Goal: Information Seeking & Learning: Check status

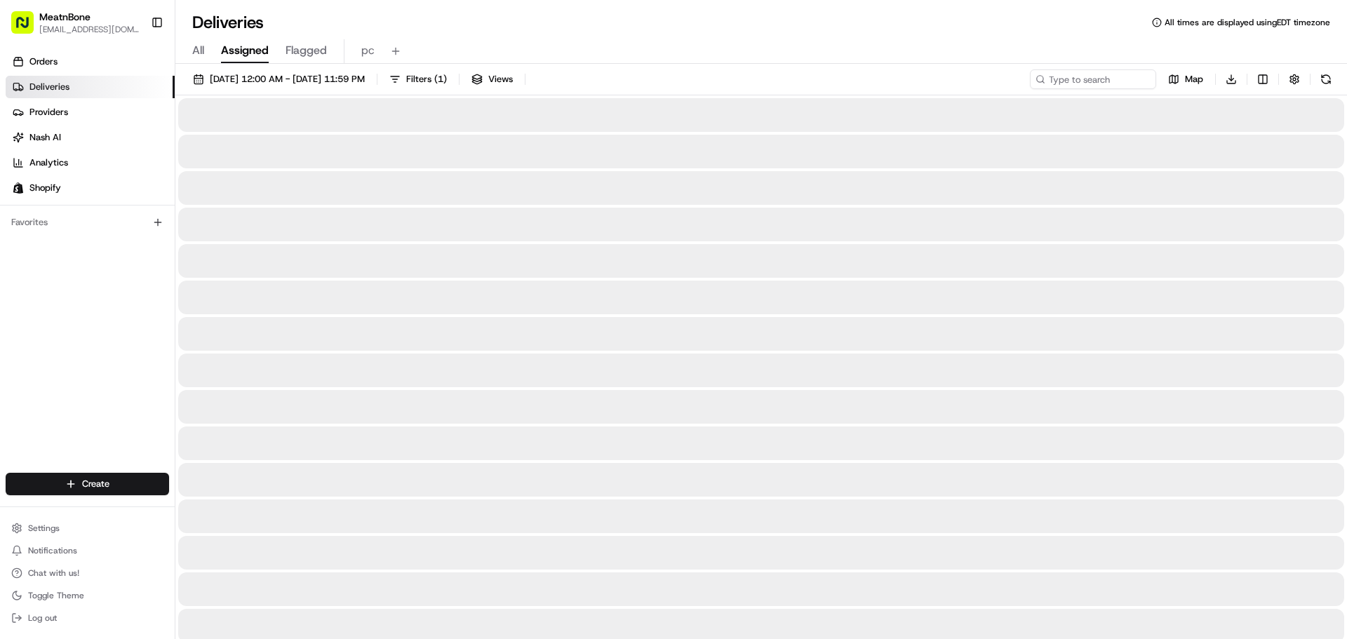
click at [241, 55] on span "Assigned" at bounding box center [245, 50] width 48 height 17
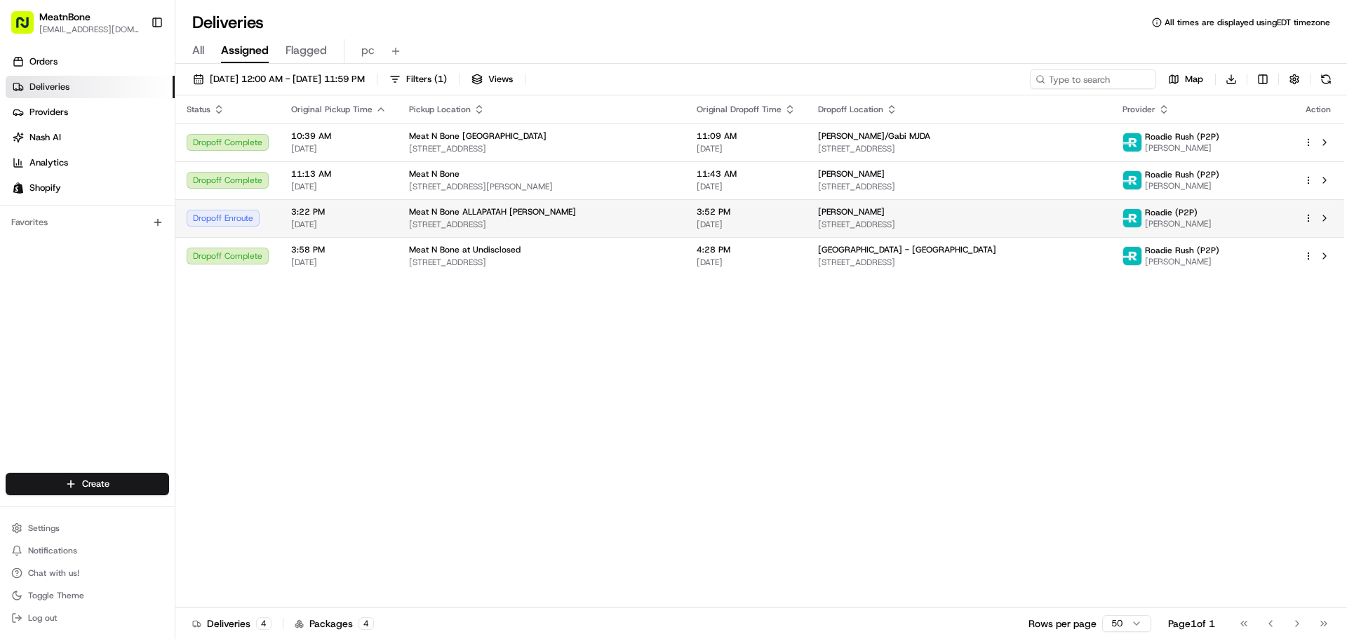
click at [624, 218] on div "Meat N Bone ALLAPATAH [PERSON_NAME] [STREET_ADDRESS]" at bounding box center [541, 218] width 265 height 24
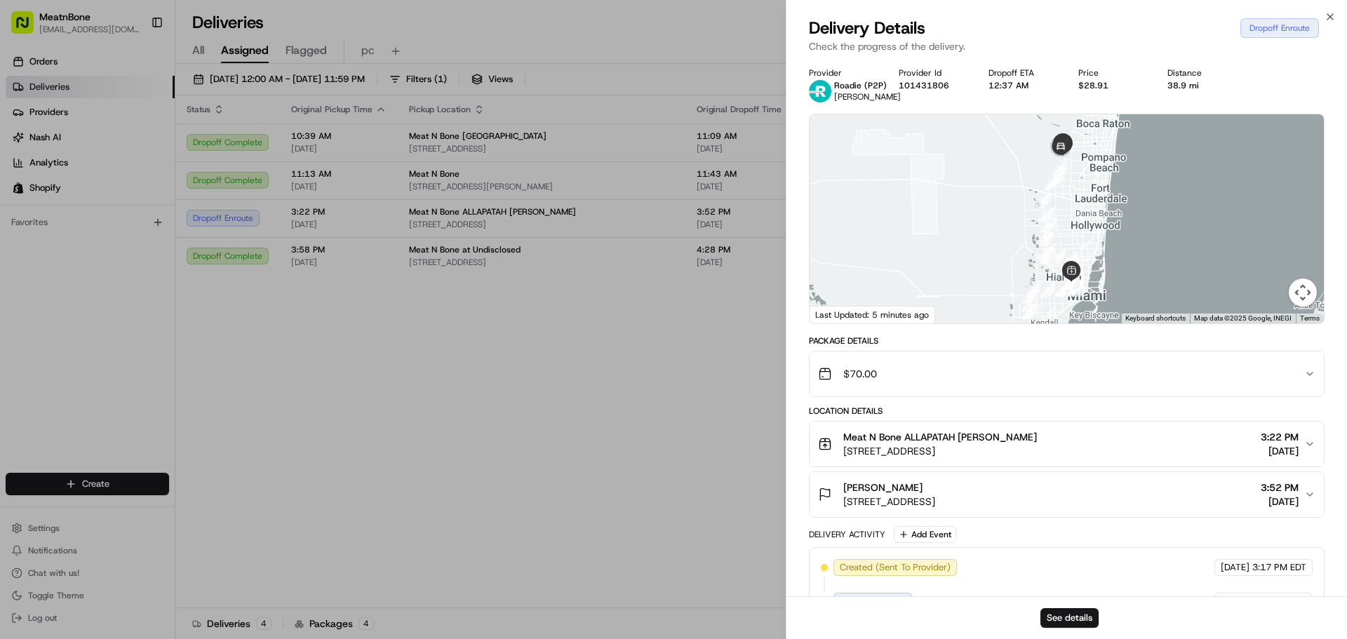
click at [1094, 246] on div at bounding box center [1066, 218] width 514 height 209
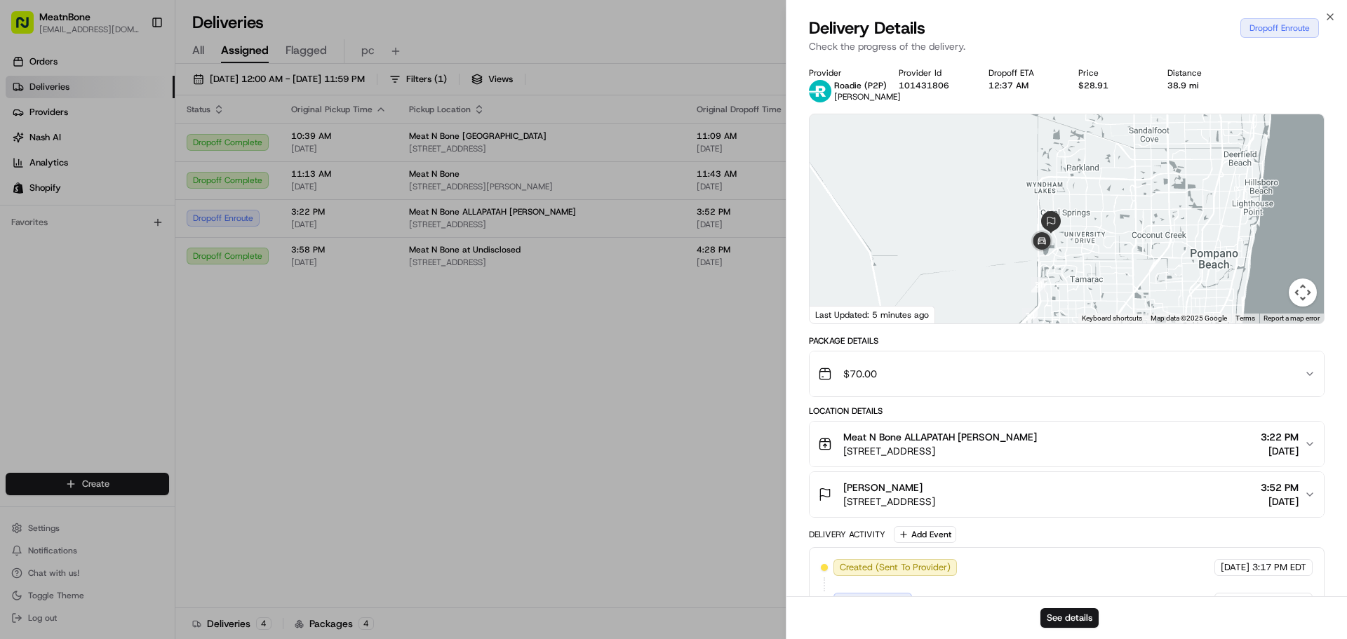
drag, startPoint x: 1070, startPoint y: 160, endPoint x: 1050, endPoint y: 330, distance: 171.7
click at [1050, 330] on div "Provider Roadie (P2P) [PERSON_NAME] Provider Id 101431806 Dropoff ETA 12:37 AM …" at bounding box center [1067, 428] width 516 height 722
